Goal: Communication & Community: Participate in discussion

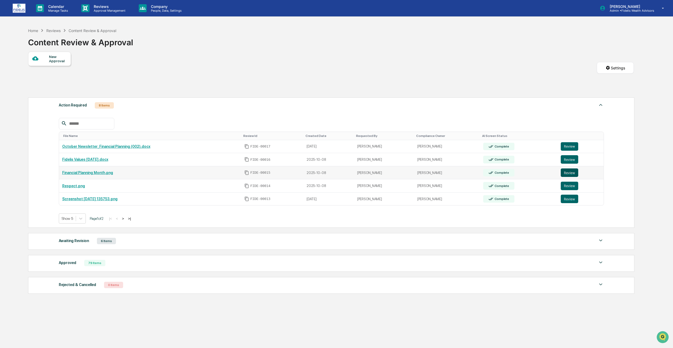
click at [560, 172] on button "Review" at bounding box center [568, 172] width 17 height 8
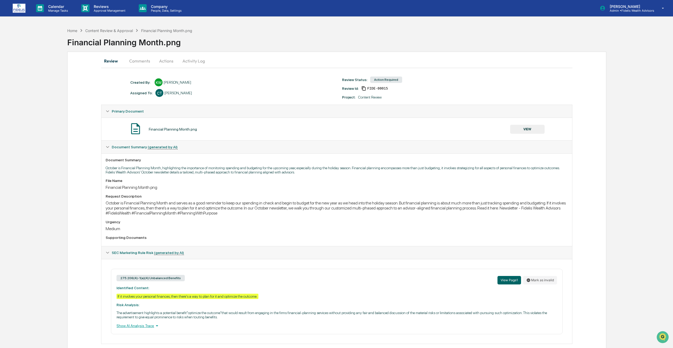
scroll to position [10, 0]
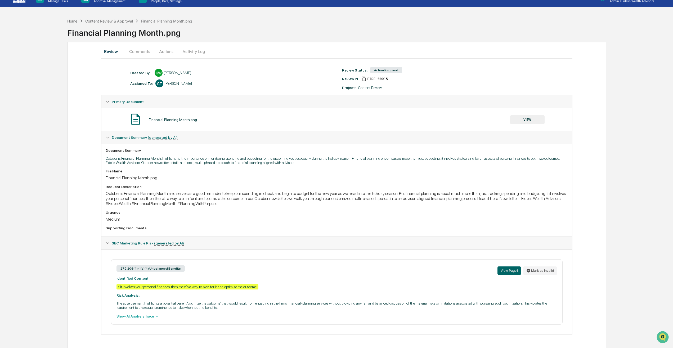
click at [149, 52] on button "Comments" at bounding box center [139, 51] width 29 height 13
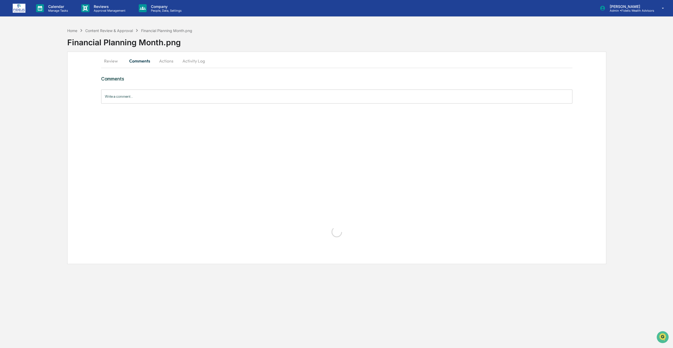
scroll to position [0, 0]
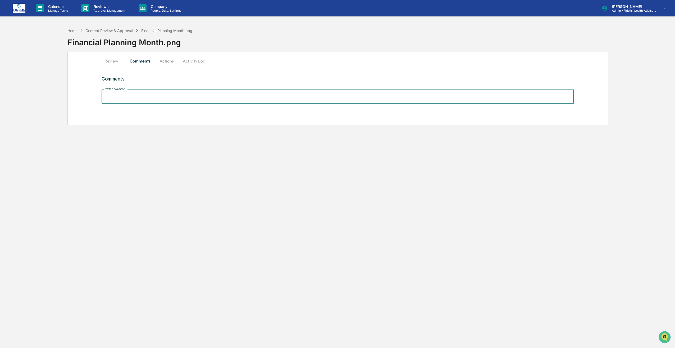
click at [166, 96] on input "Write a comment..." at bounding box center [338, 96] width 473 height 14
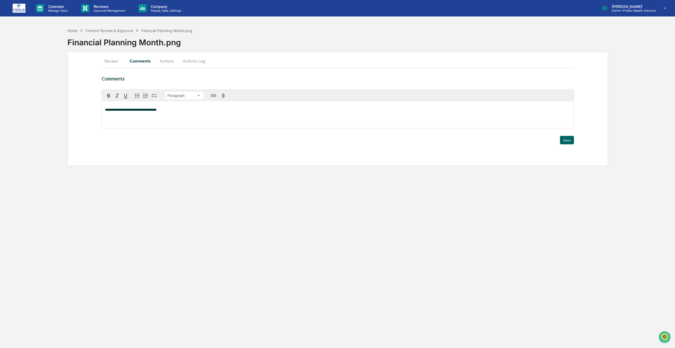
click at [161, 112] on p "**********" at bounding box center [338, 110] width 466 height 4
click at [564, 142] on button "Save" at bounding box center [567, 140] width 14 height 8
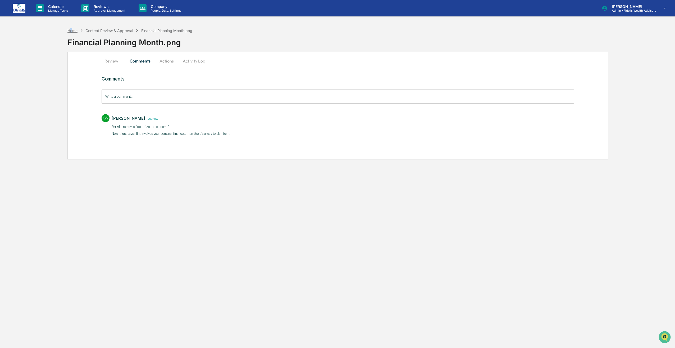
click at [71, 30] on div "Home" at bounding box center [72, 30] width 10 height 4
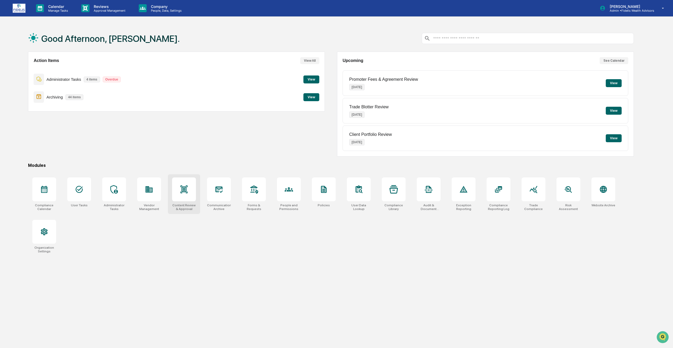
click at [182, 193] on div at bounding box center [184, 189] width 8 height 8
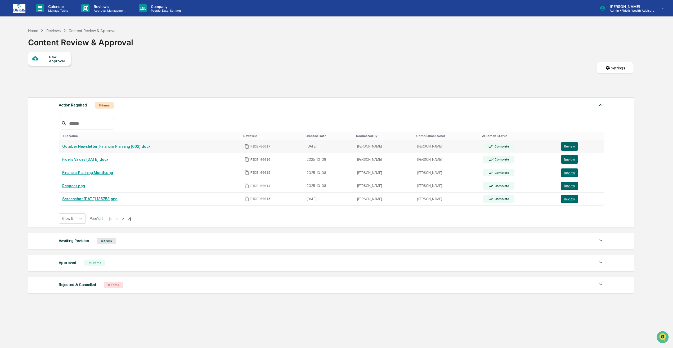
click at [119, 145] on link "October Newsletter_Financial Planning (002).docx" at bounding box center [106, 146] width 88 height 4
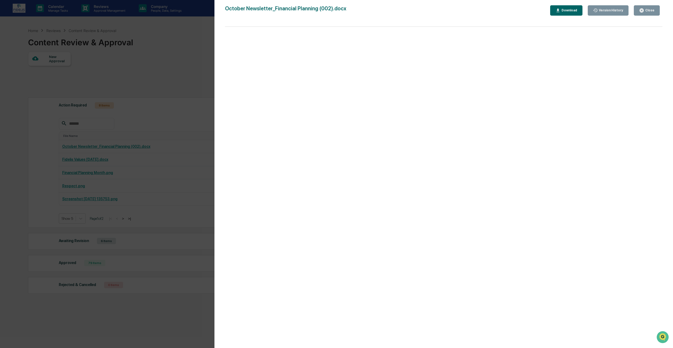
click at [648, 10] on div "Close" at bounding box center [649, 10] width 10 height 4
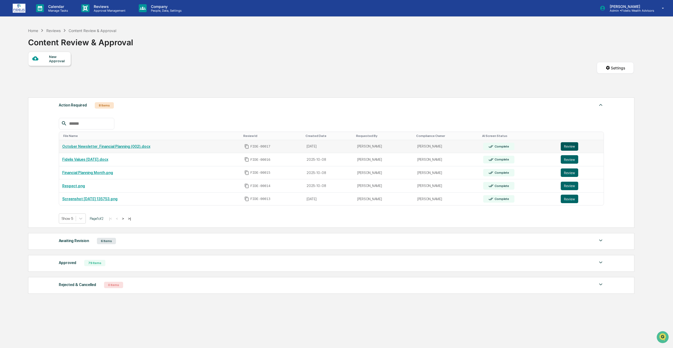
click at [572, 145] on button "Review" at bounding box center [568, 146] width 17 height 8
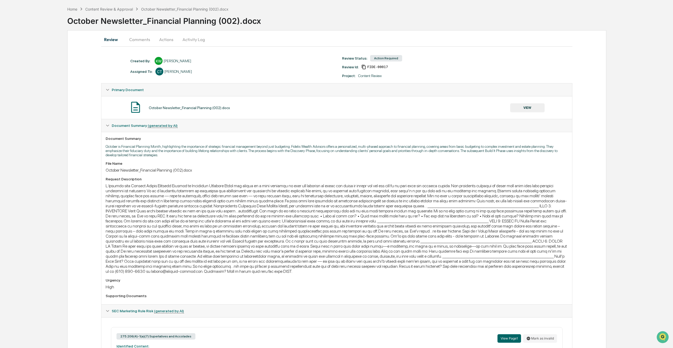
scroll to position [19, 0]
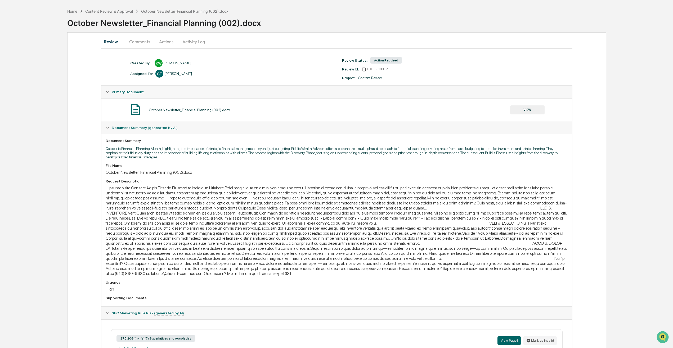
click at [147, 40] on button "Comments" at bounding box center [139, 41] width 29 height 13
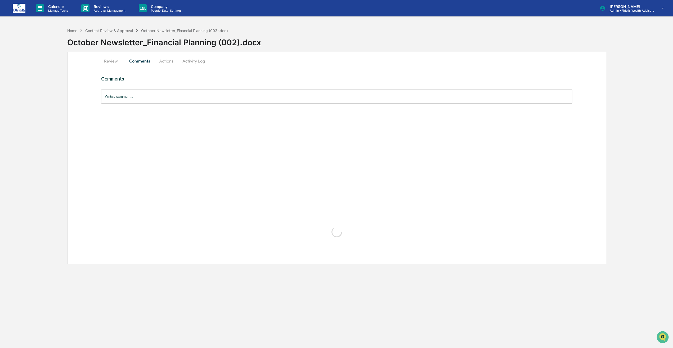
scroll to position [0, 0]
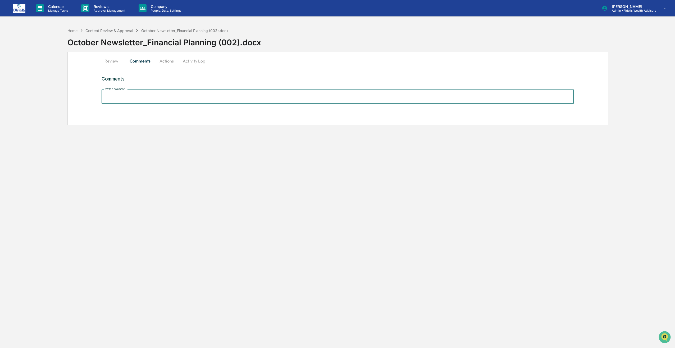
click at [140, 95] on input "Write a comment..." at bounding box center [338, 96] width 473 height 14
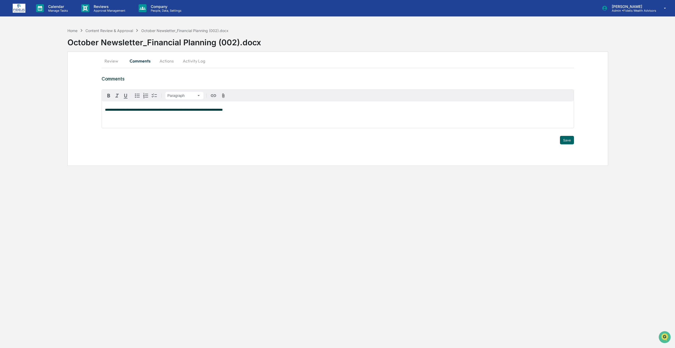
click at [111, 110] on span "**********" at bounding box center [164, 109] width 118 height 3
click at [113, 110] on span "**********" at bounding box center [164, 109] width 118 height 3
click at [567, 141] on button "Save" at bounding box center [567, 140] width 14 height 8
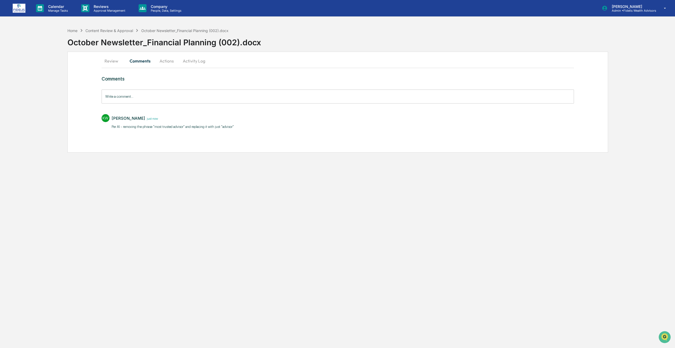
click at [109, 62] on button "Review" at bounding box center [114, 61] width 24 height 13
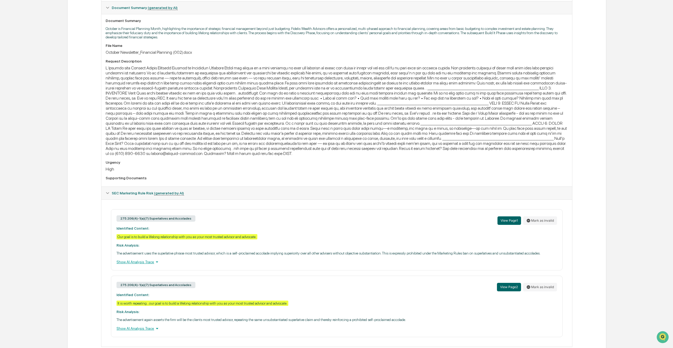
scroll to position [152, 0]
